Goal: Information Seeking & Learning: Check status

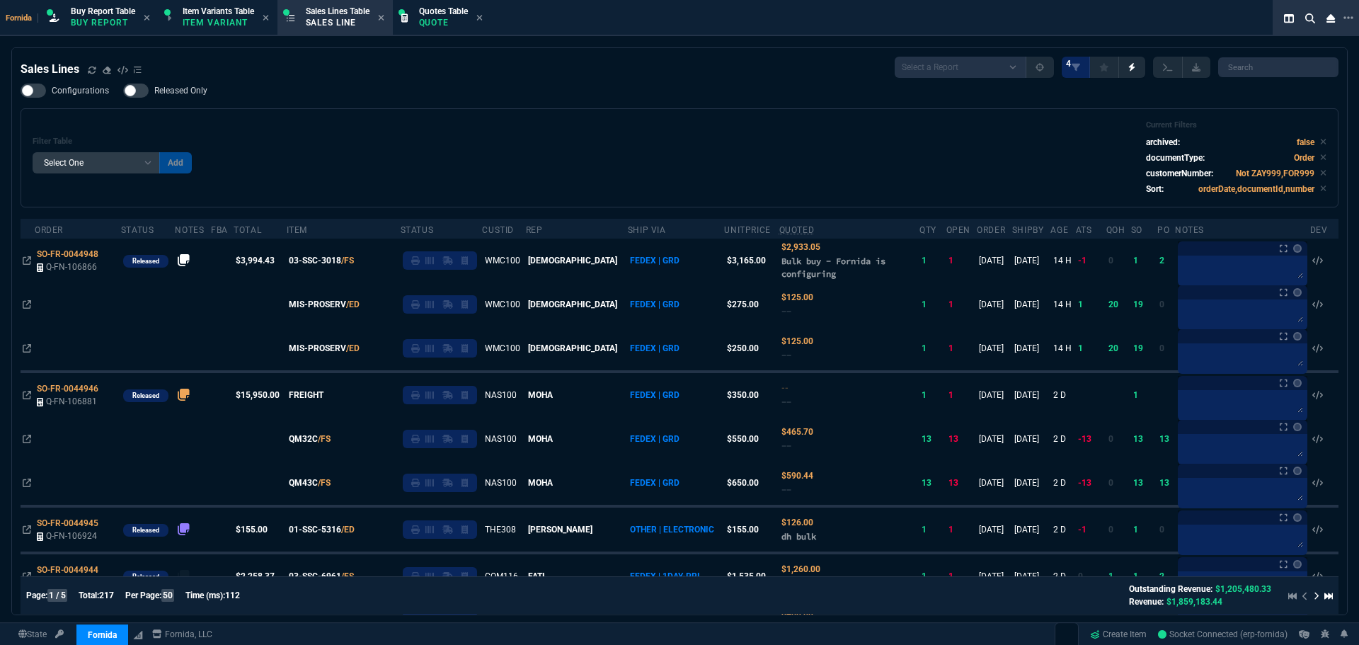
select select "1: BROV"
select select
click at [108, 252] on icon at bounding box center [108, 254] width 8 height 8
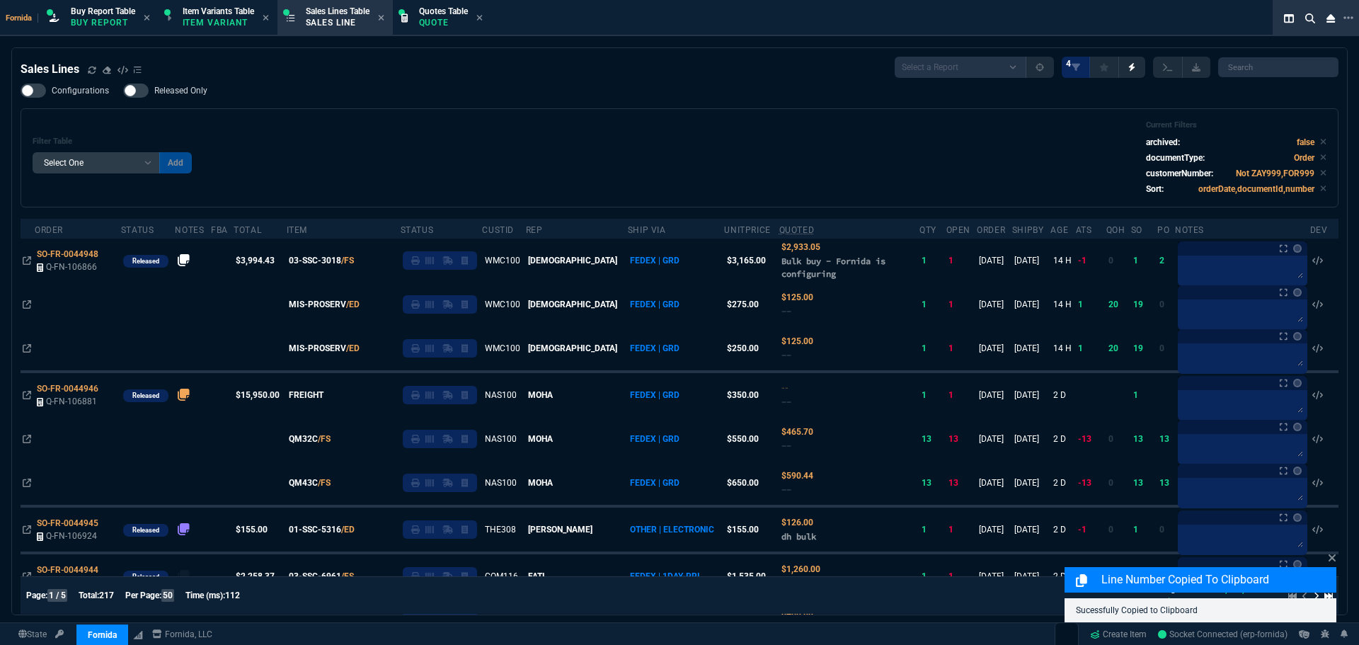
drag, startPoint x: 509, startPoint y: 138, endPoint x: 138, endPoint y: 243, distance: 385.5
click at [509, 138] on div "Filter Table Select One Add Filter () Age () ATS () Cond (itemVariantCode) Cust…" at bounding box center [680, 157] width 1294 height 75
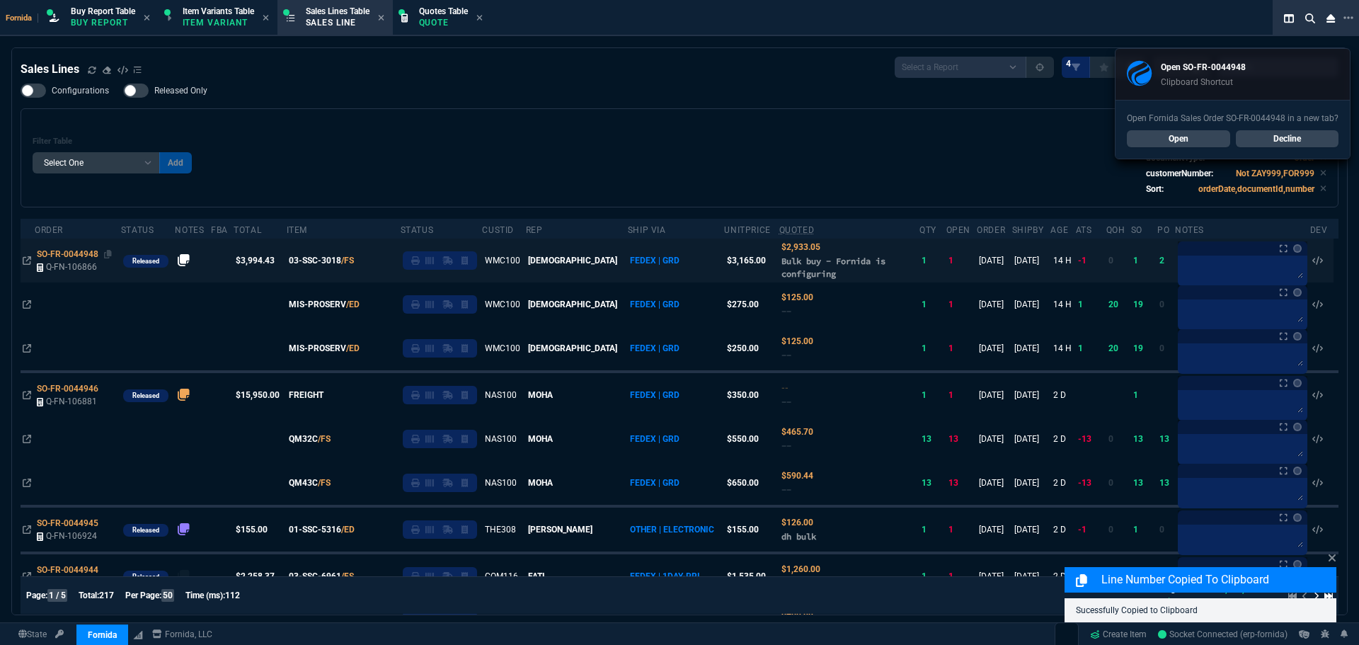
click at [79, 255] on span "SO-FR-0044948" at bounding box center [68, 254] width 62 height 10
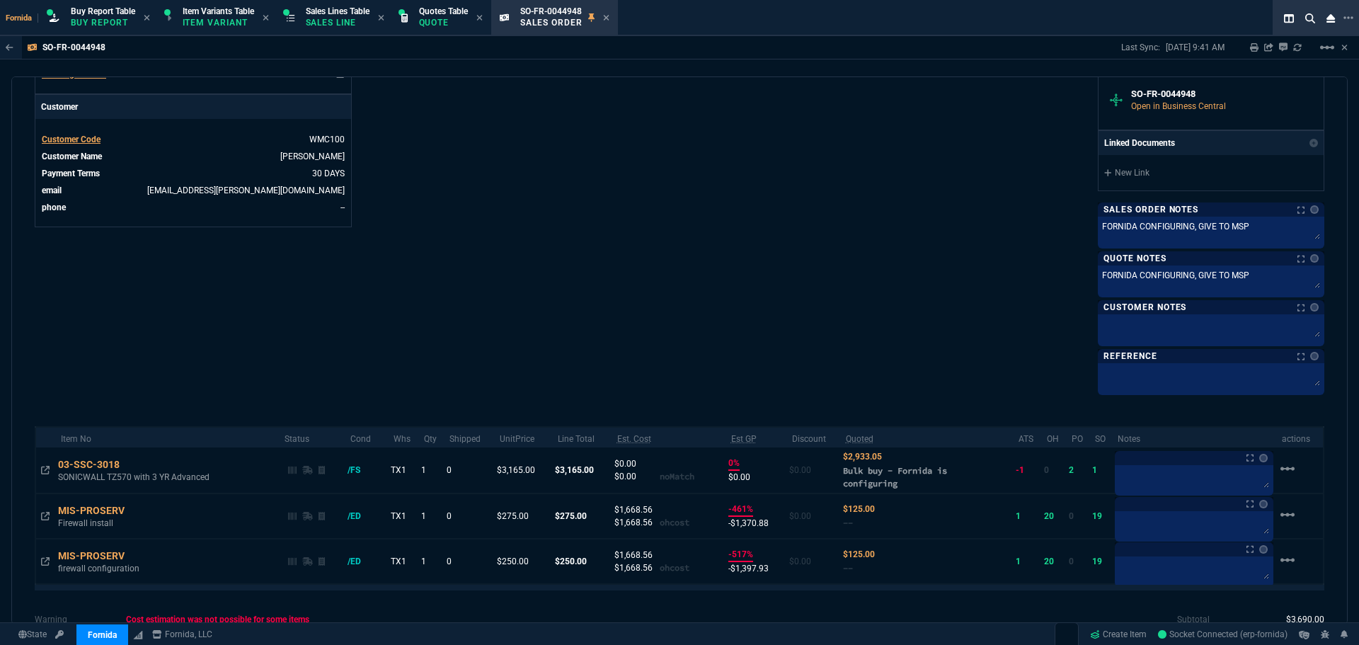
scroll to position [621, 0]
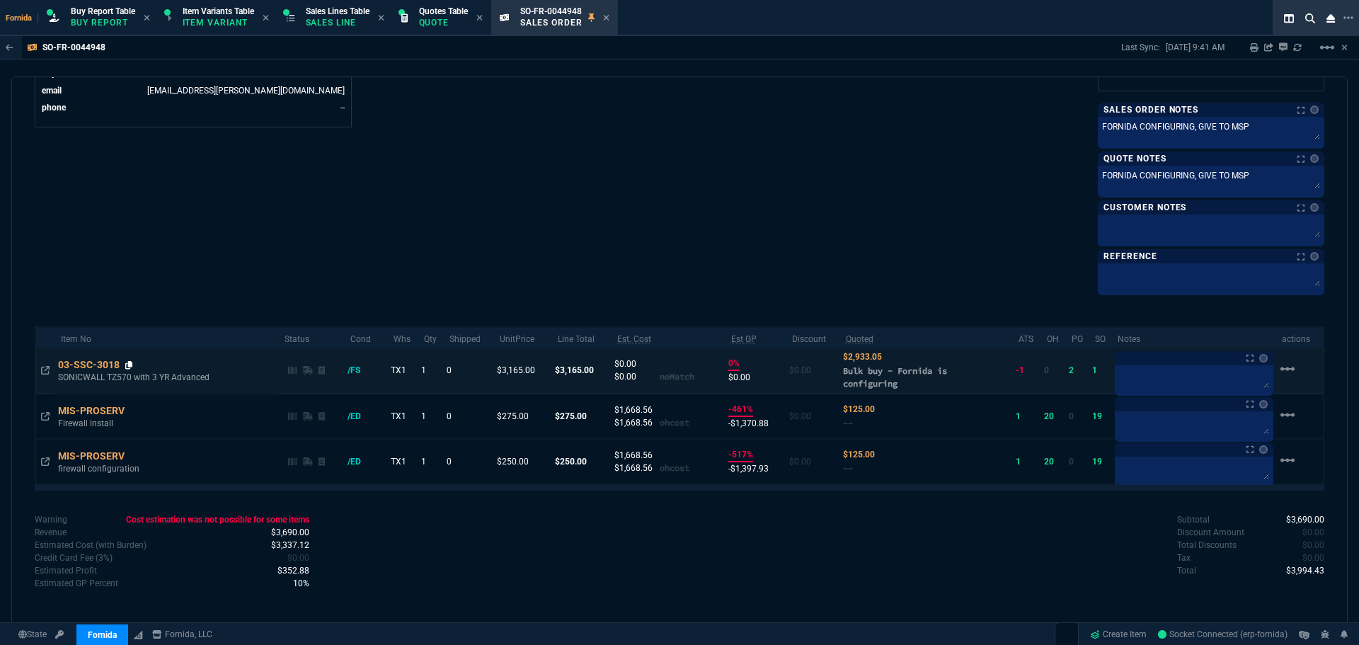
click at [132, 362] on icon at bounding box center [129, 365] width 8 height 8
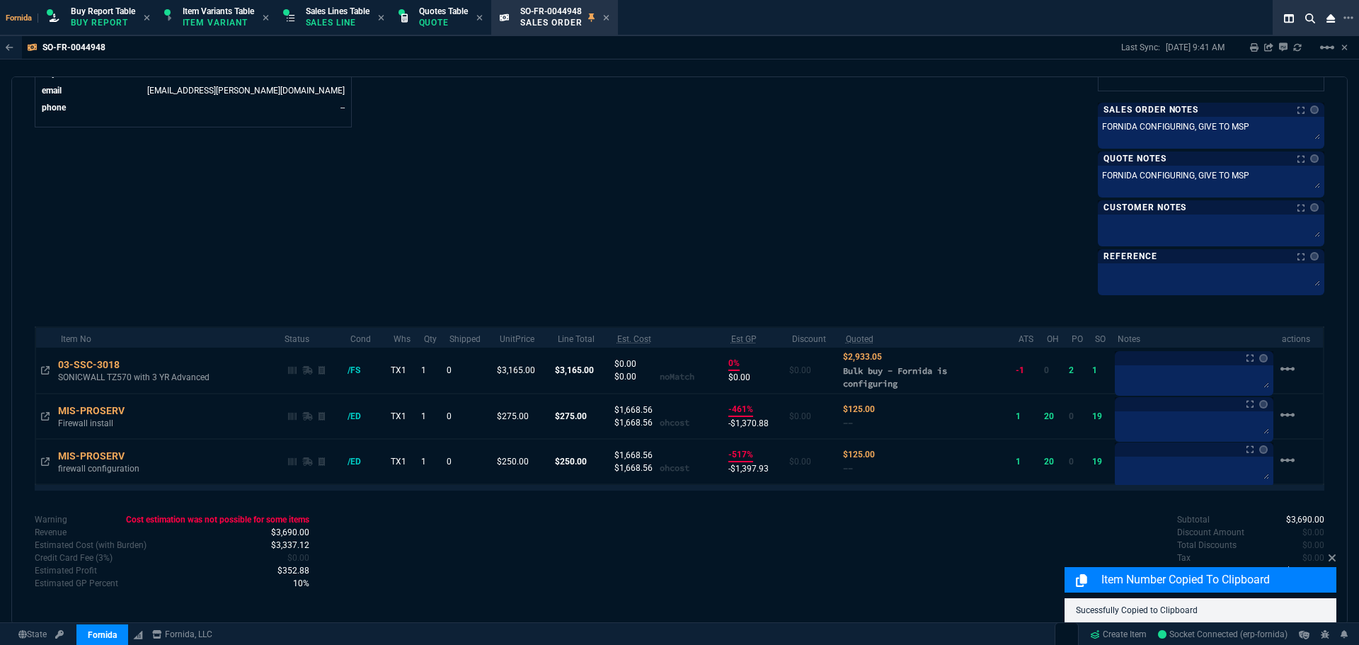
drag, startPoint x: 44, startPoint y: 375, endPoint x: 122, endPoint y: 331, distance: 90.0
click at [44, 375] on icon at bounding box center [45, 370] width 8 height 8
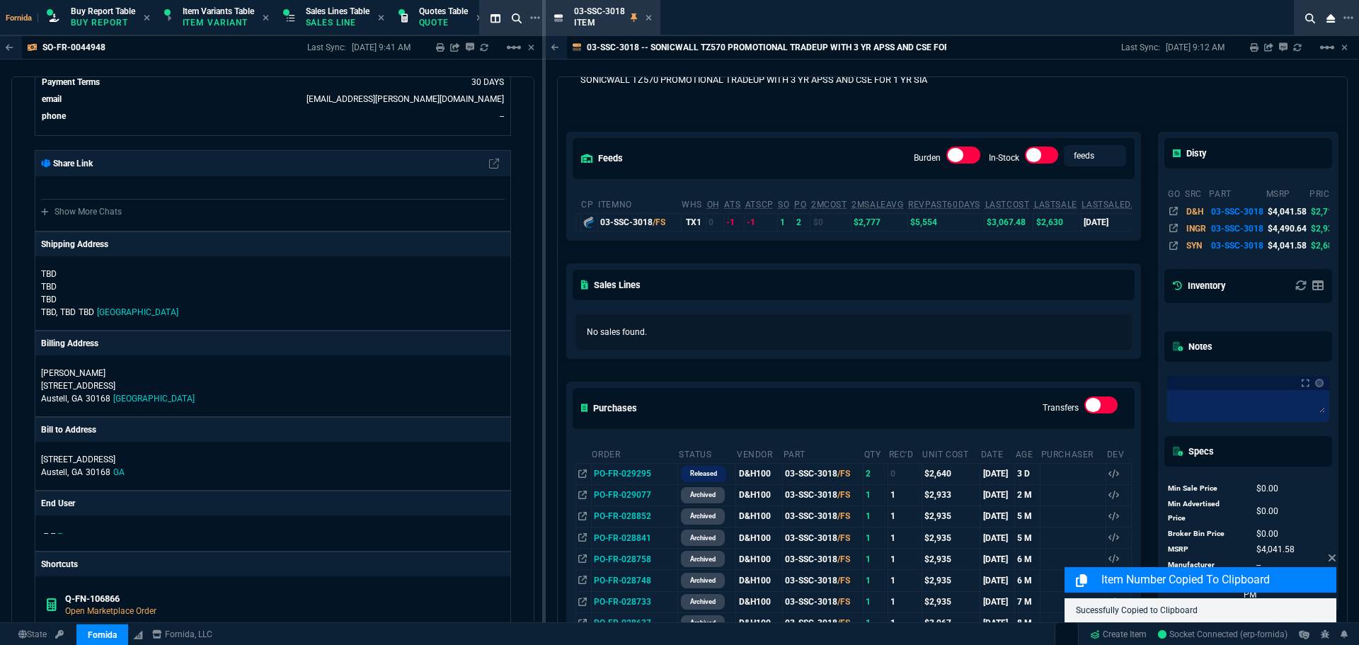
scroll to position [71, 0]
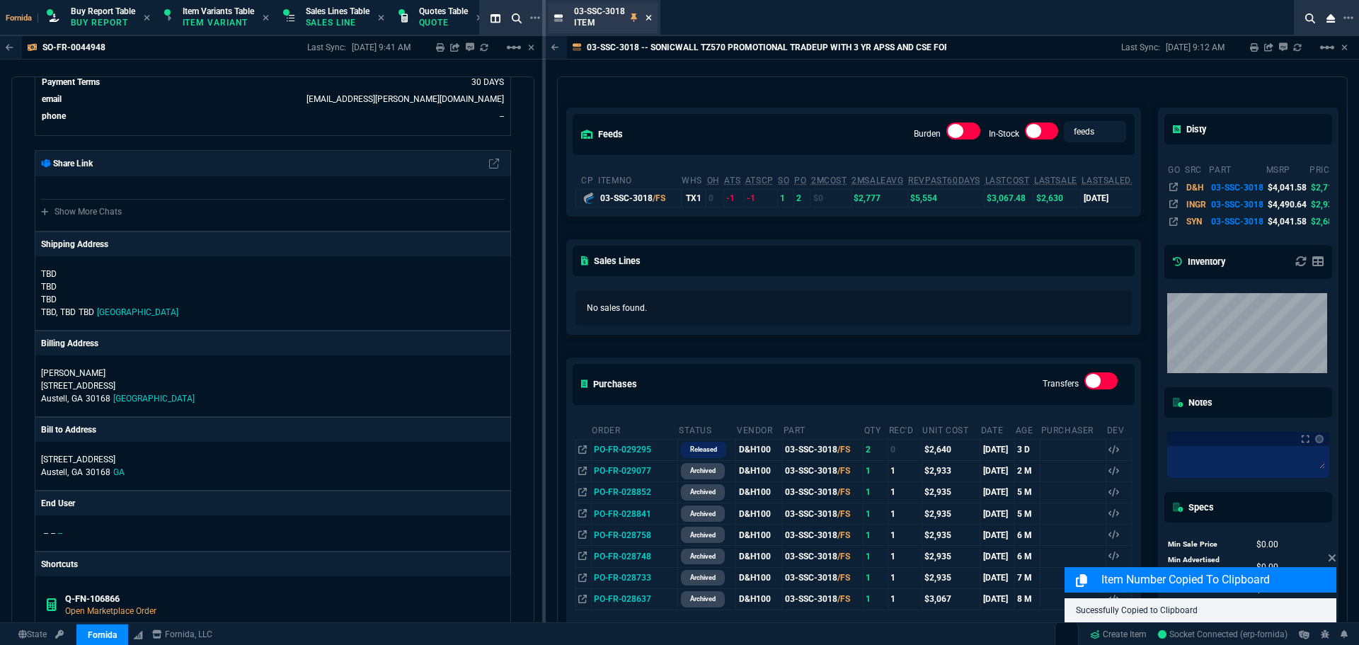
click at [647, 19] on icon at bounding box center [649, 18] width 6 height 6
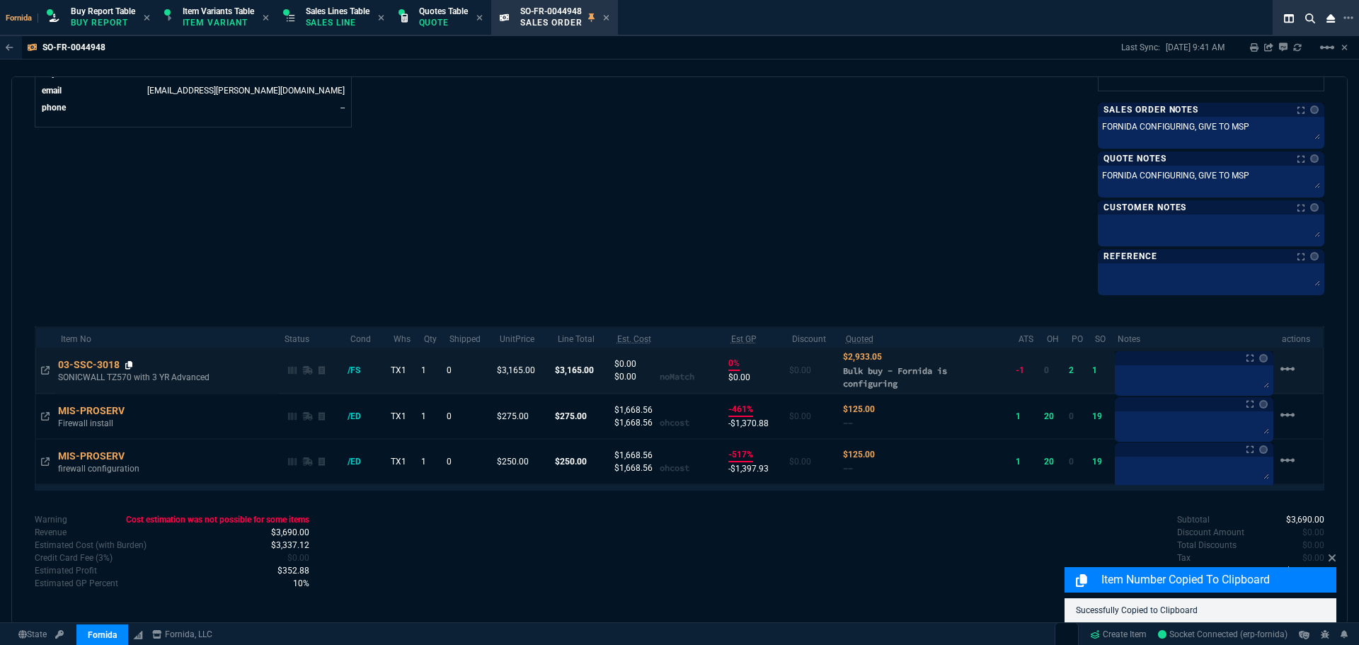
click at [130, 362] on icon at bounding box center [129, 365] width 8 height 8
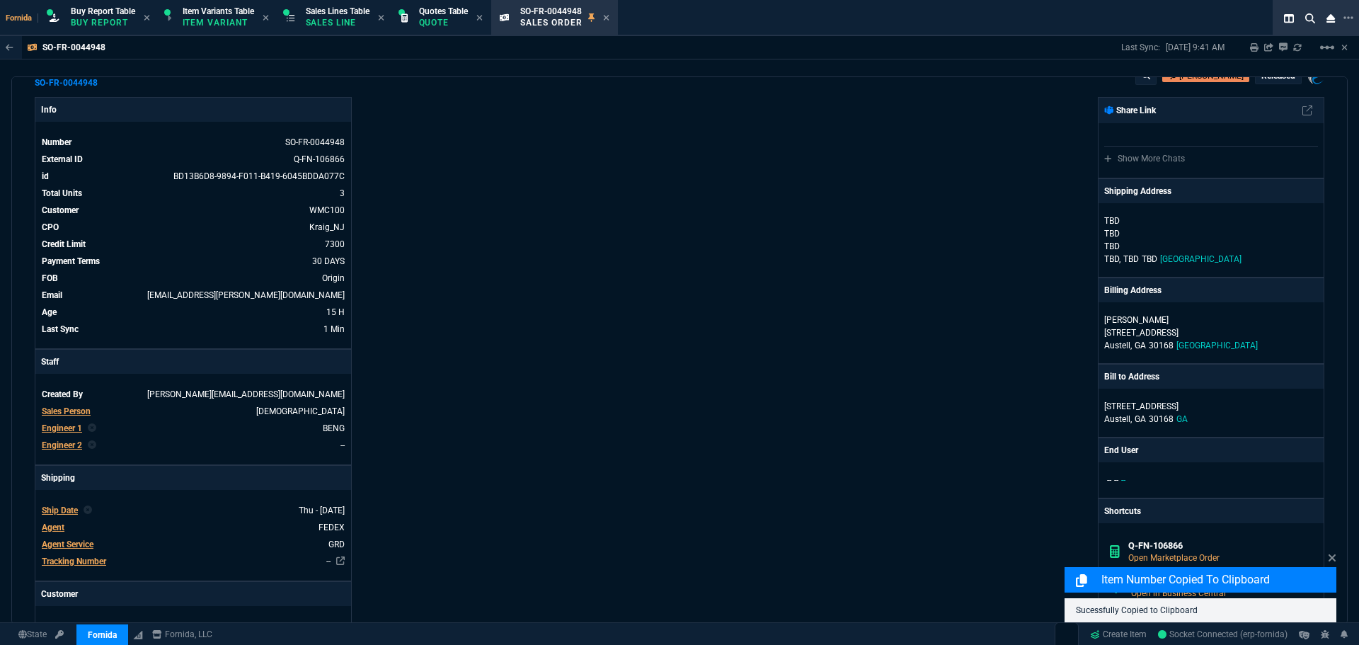
scroll to position [0, 0]
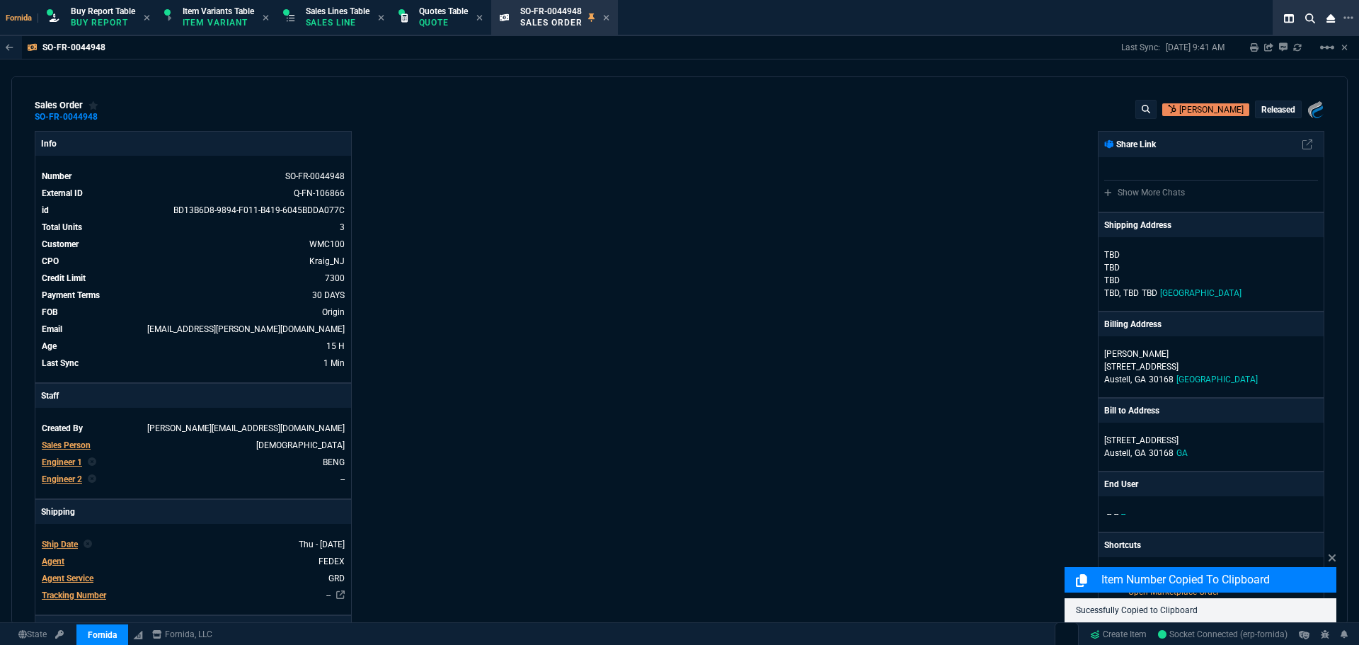
drag, startPoint x: 105, startPoint y: 116, endPoint x: 430, endPoint y: 195, distance: 335.0
click at [106, 115] on icon at bounding box center [107, 117] width 8 height 8
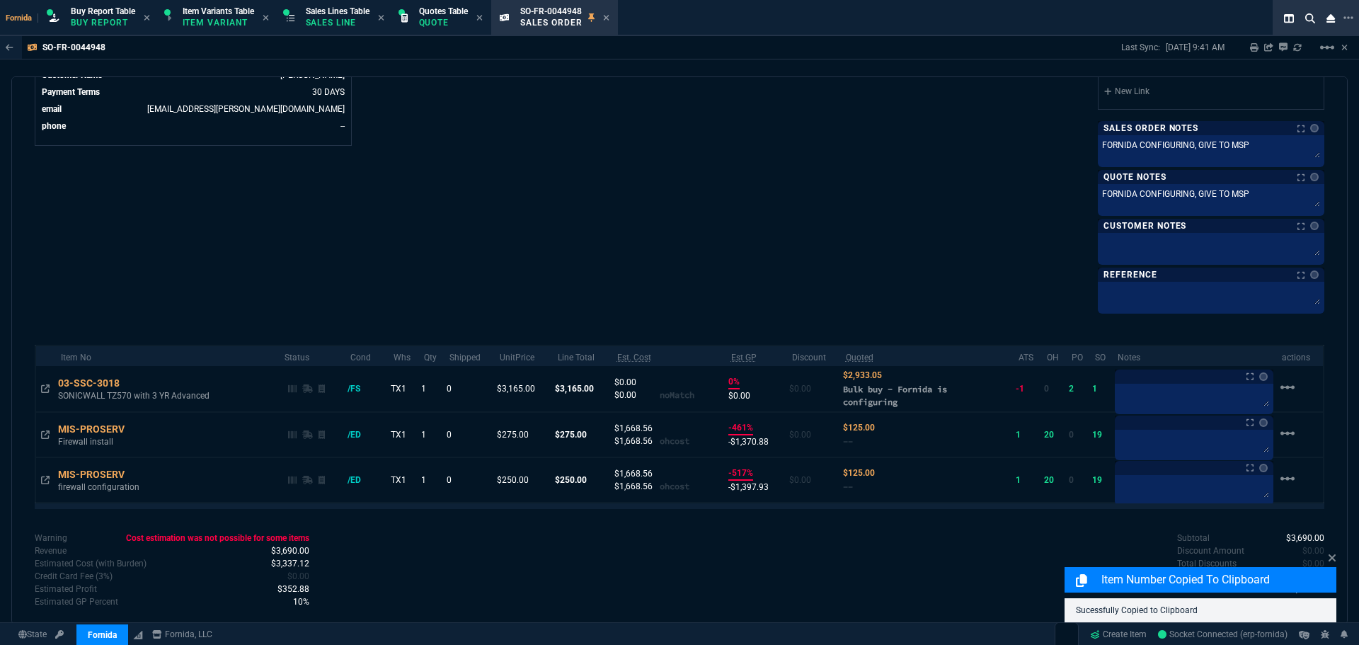
scroll to position [621, 0]
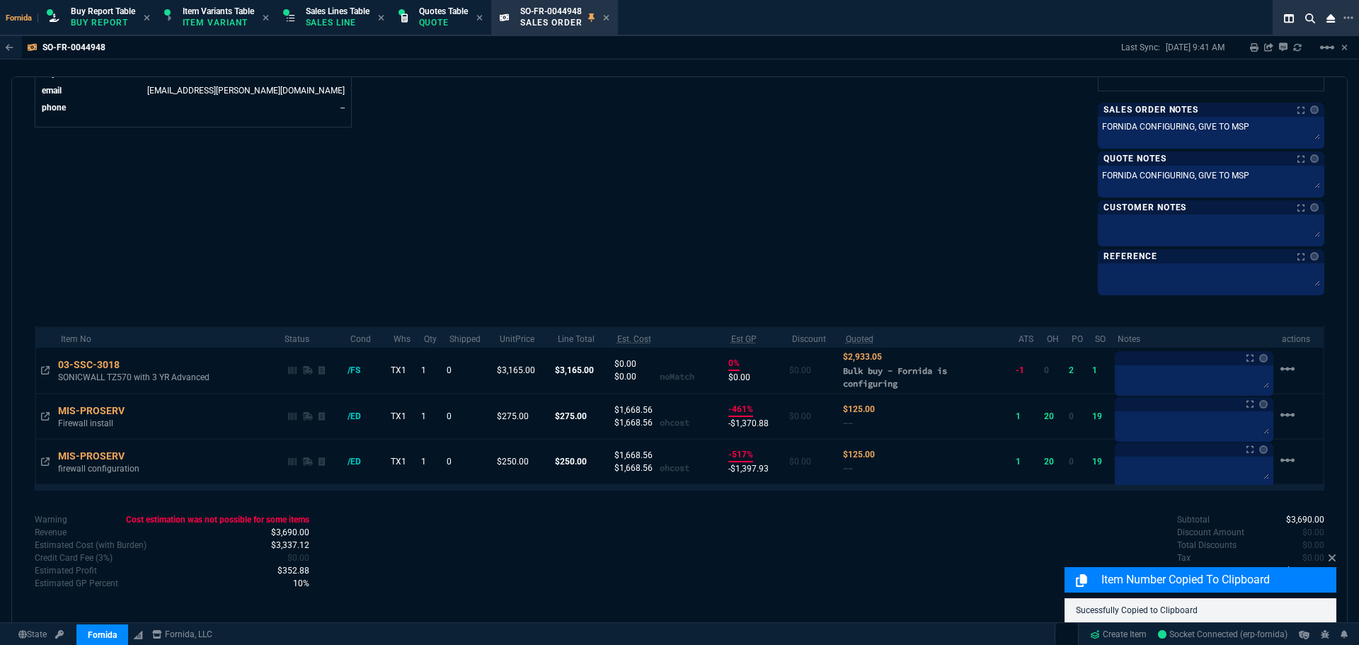
click at [42, 371] on icon at bounding box center [45, 370] width 8 height 8
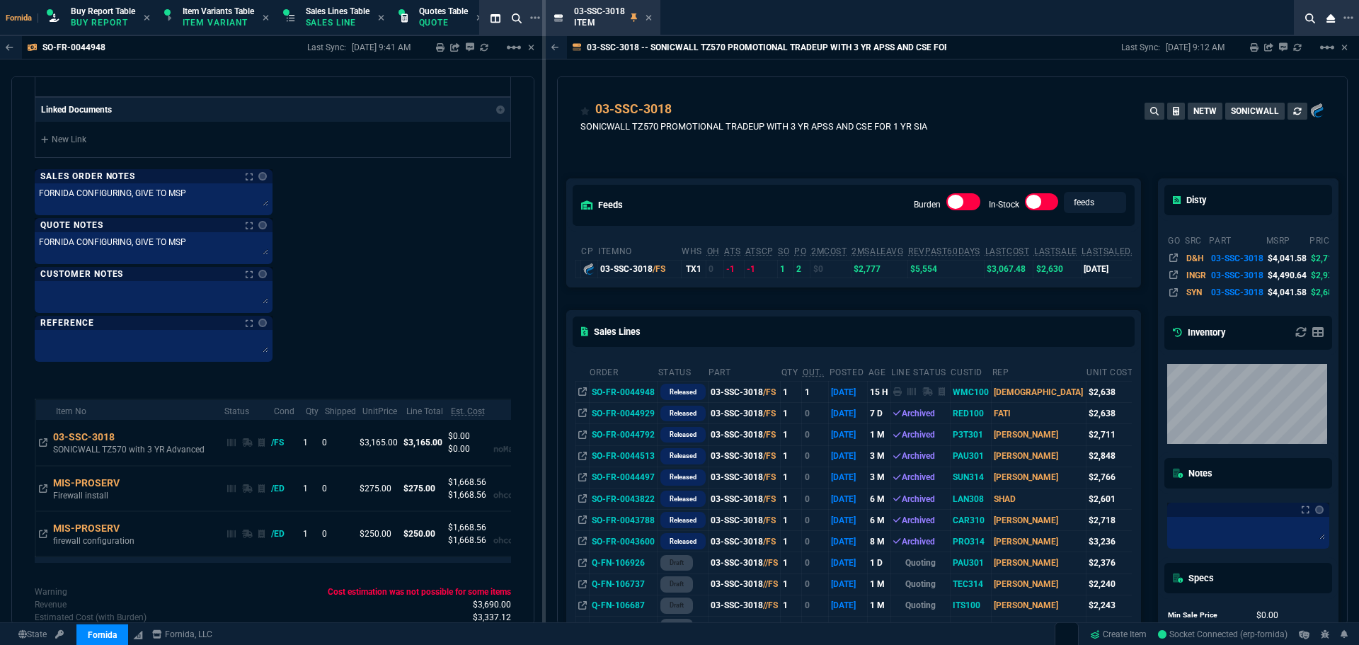
scroll to position [1329, 0]
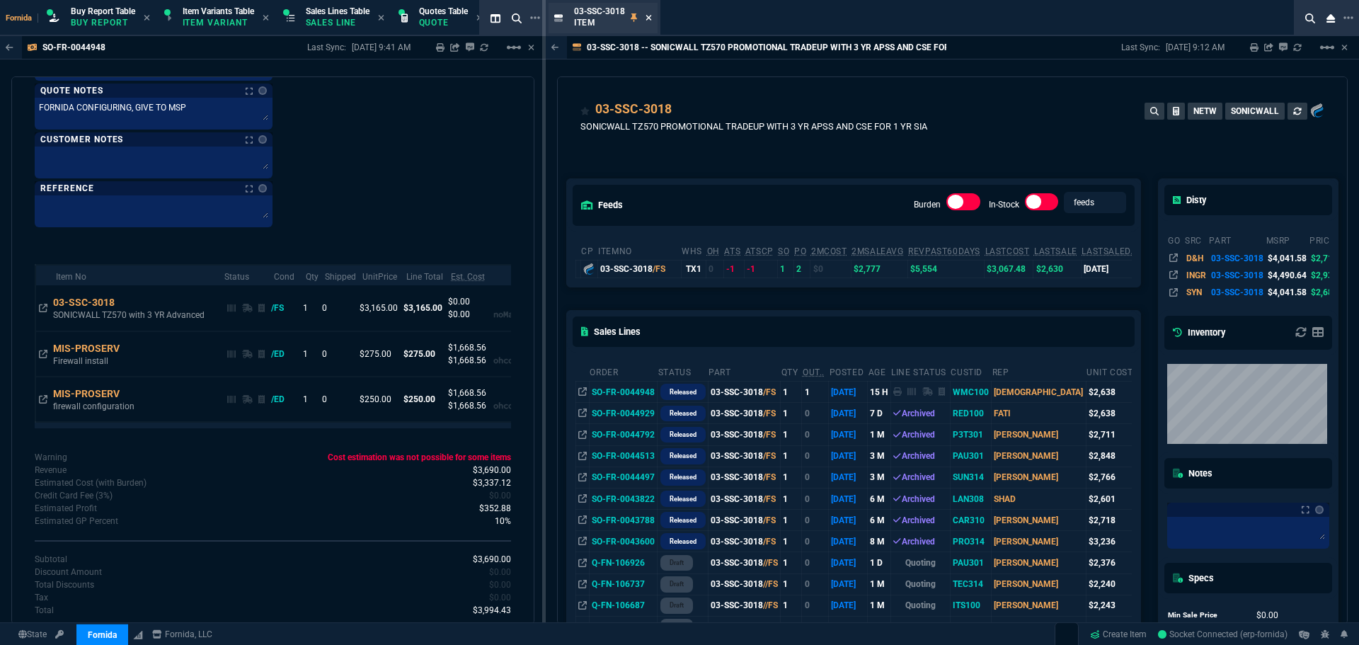
click at [650, 20] on icon at bounding box center [649, 17] width 6 height 8
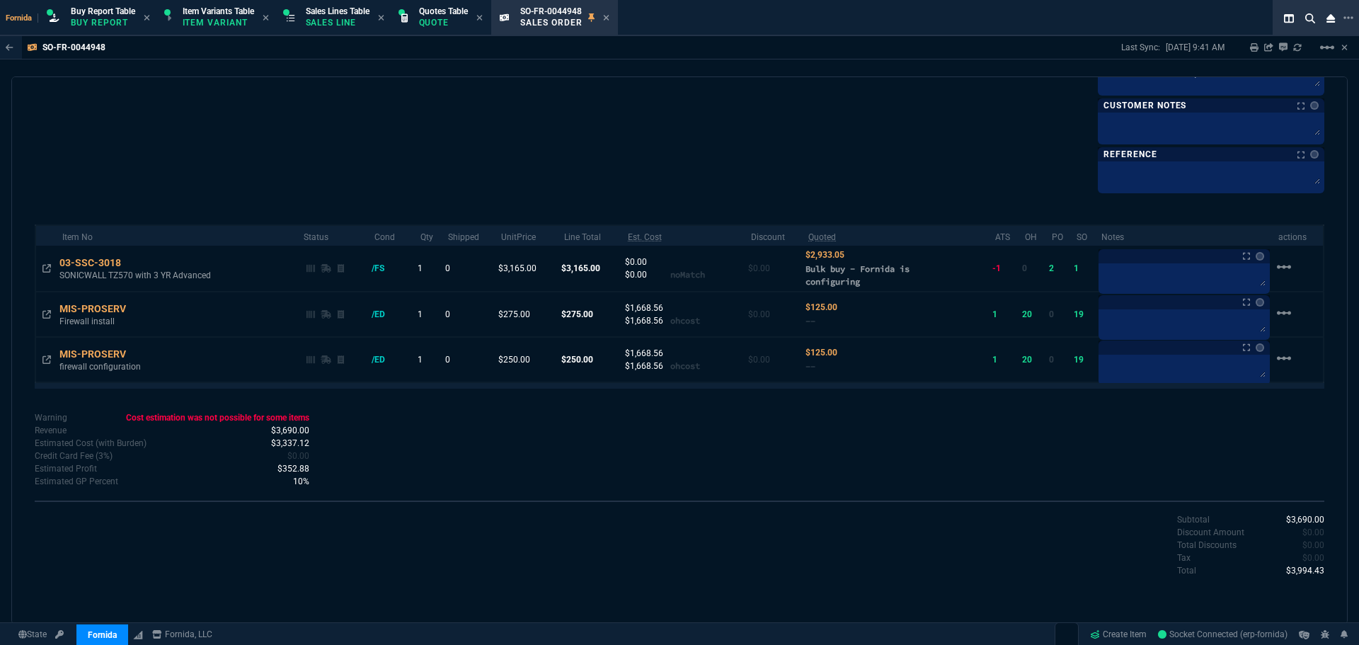
scroll to position [621, 0]
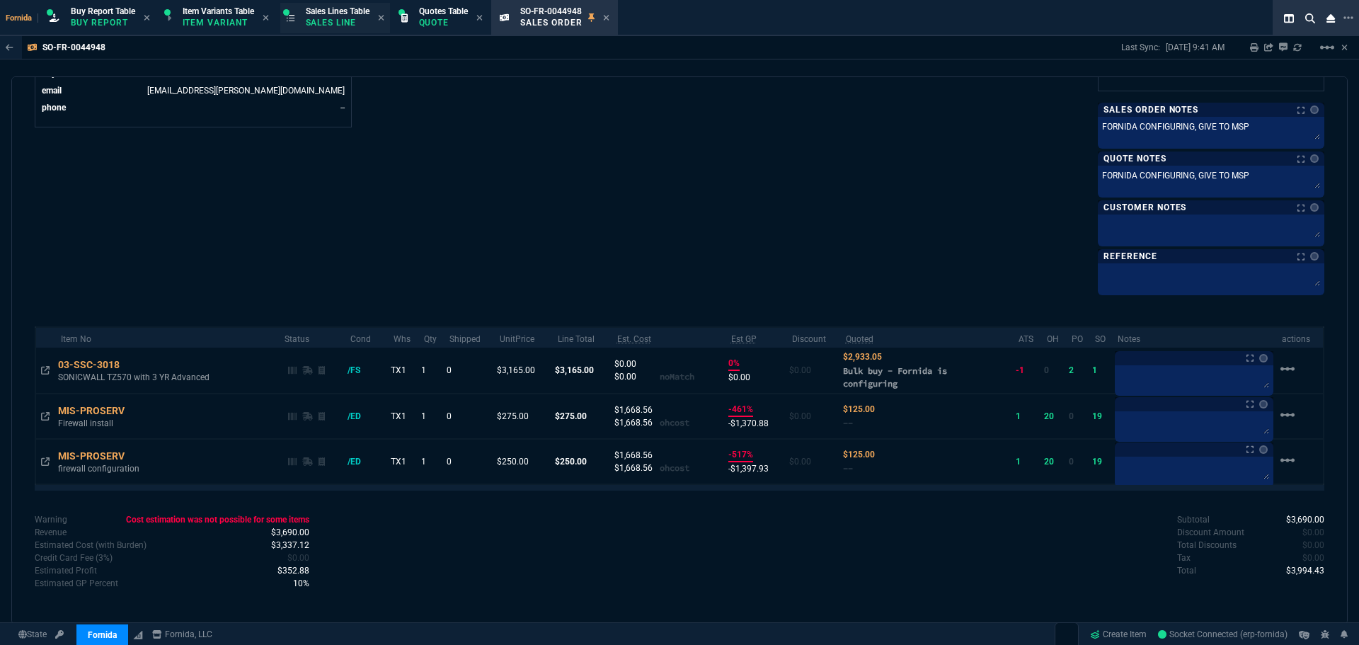
click at [349, 22] on p "Sales Line" at bounding box center [338, 22] width 64 height 11
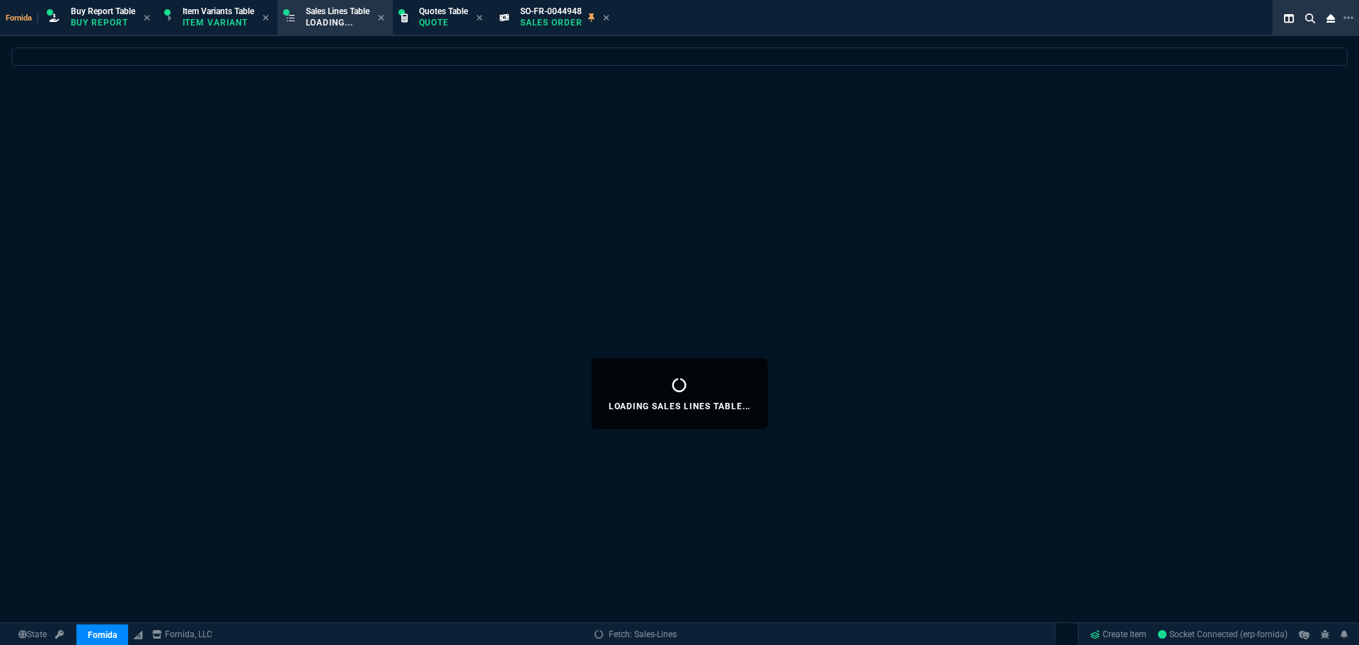
select select
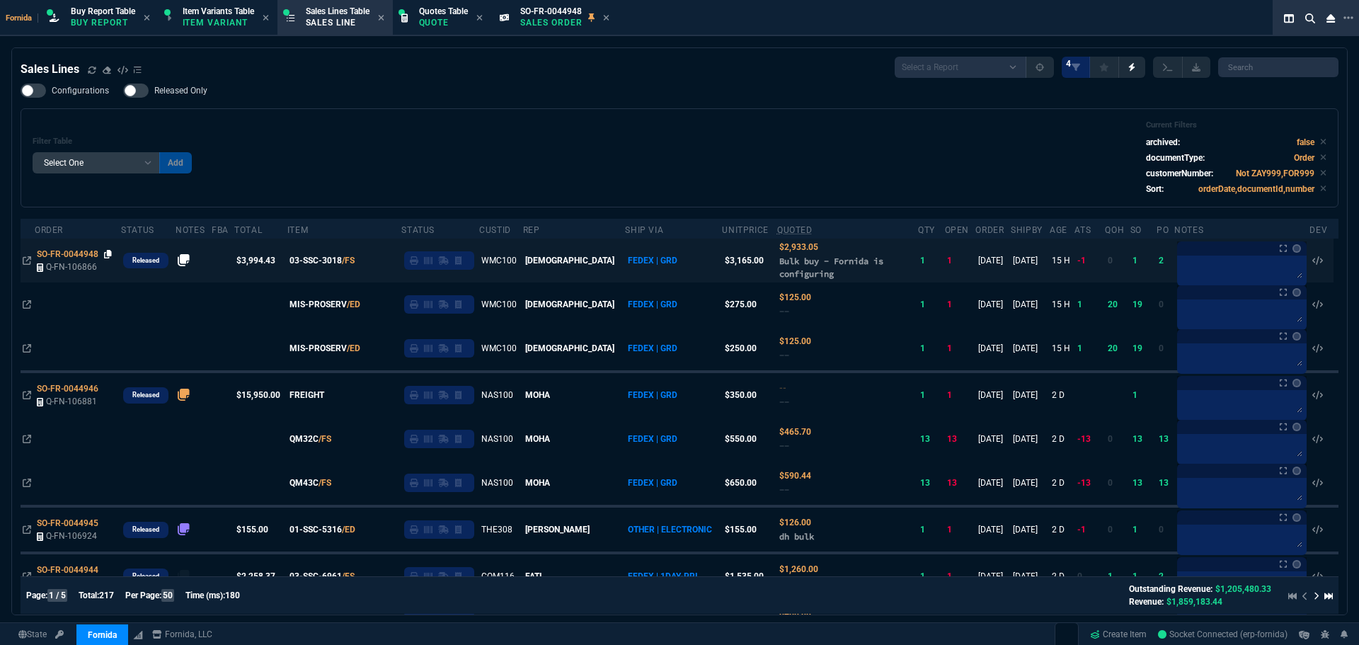
click at [108, 254] on icon at bounding box center [108, 254] width 8 height 8
click at [610, 21] on icon at bounding box center [606, 17] width 6 height 8
click at [88, 69] on icon at bounding box center [92, 70] width 8 height 8
click at [465, 141] on div "Filter Table Select One Add Filter () Age () ATS () Cond (itemVariantCode) Cust…" at bounding box center [680, 157] width 1294 height 75
click at [275, 77] on div "Sales Lines Select a Report NEW QUERY SonicWall Sale AMZ (MTD) NEW QUERY INS100…" at bounding box center [680, 67] width 1318 height 21
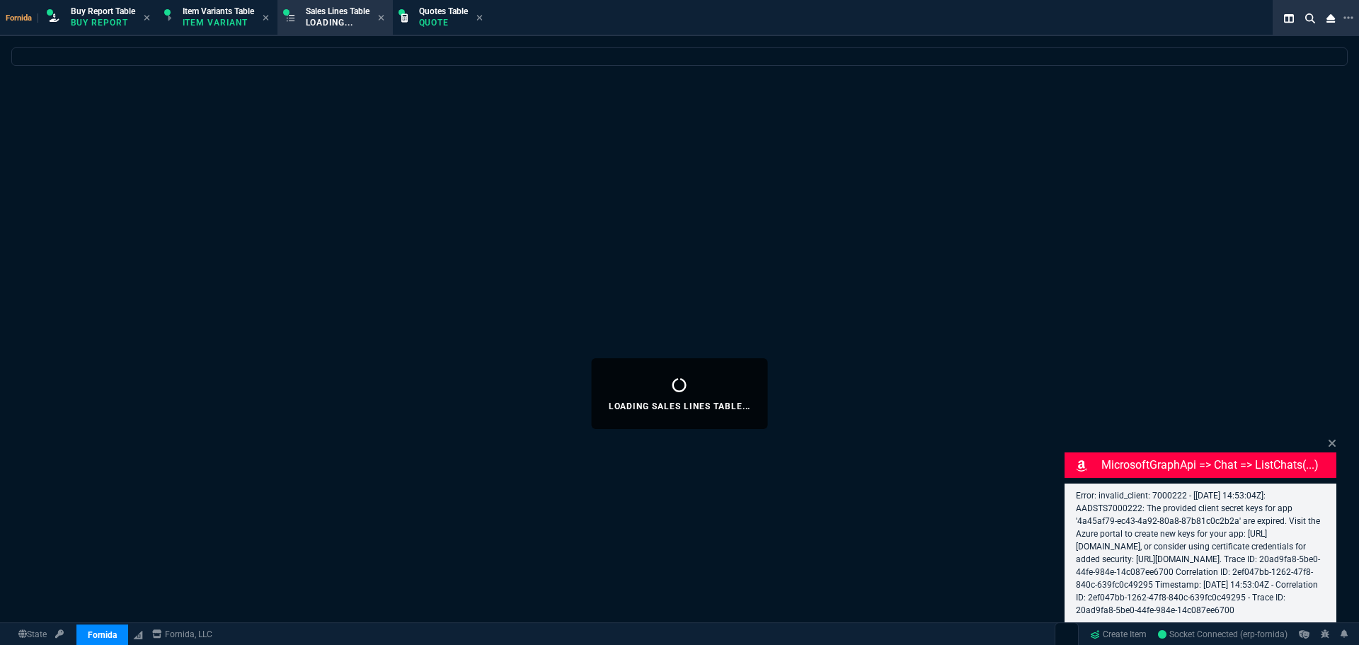
select select "1: BROV"
select select
